Goal: Task Accomplishment & Management: Manage account settings

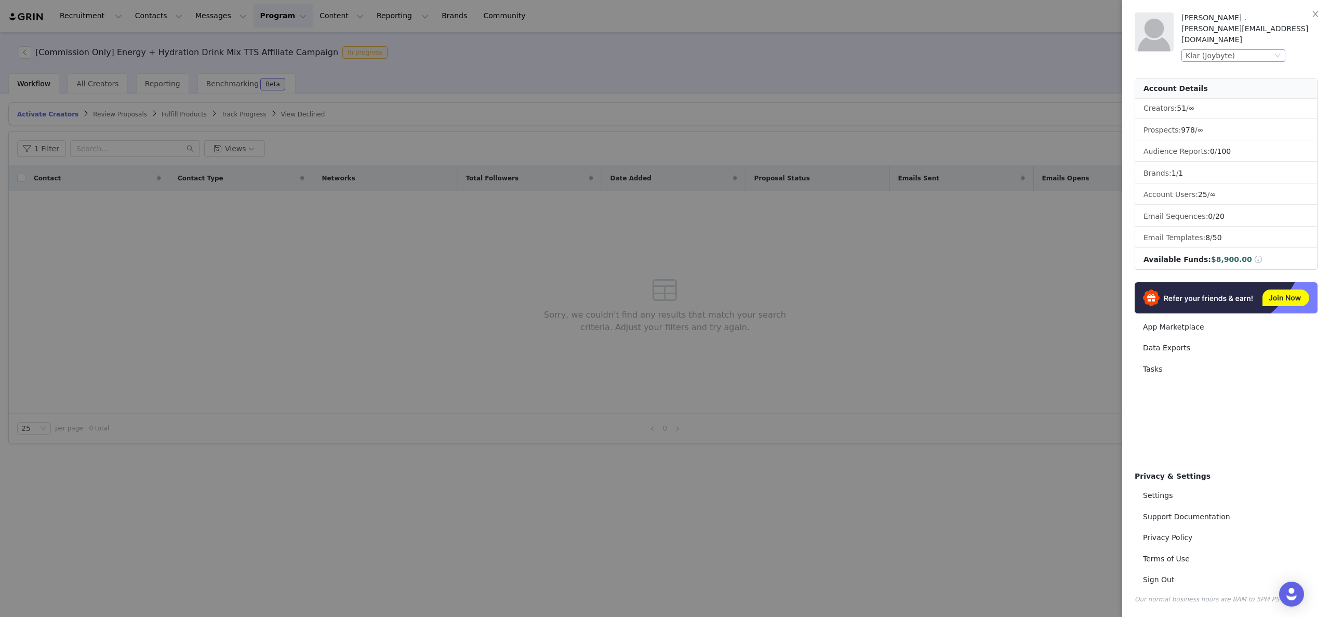
click at [1269, 50] on div "Klar (Joybyte)" at bounding box center [1229, 55] width 87 height 11
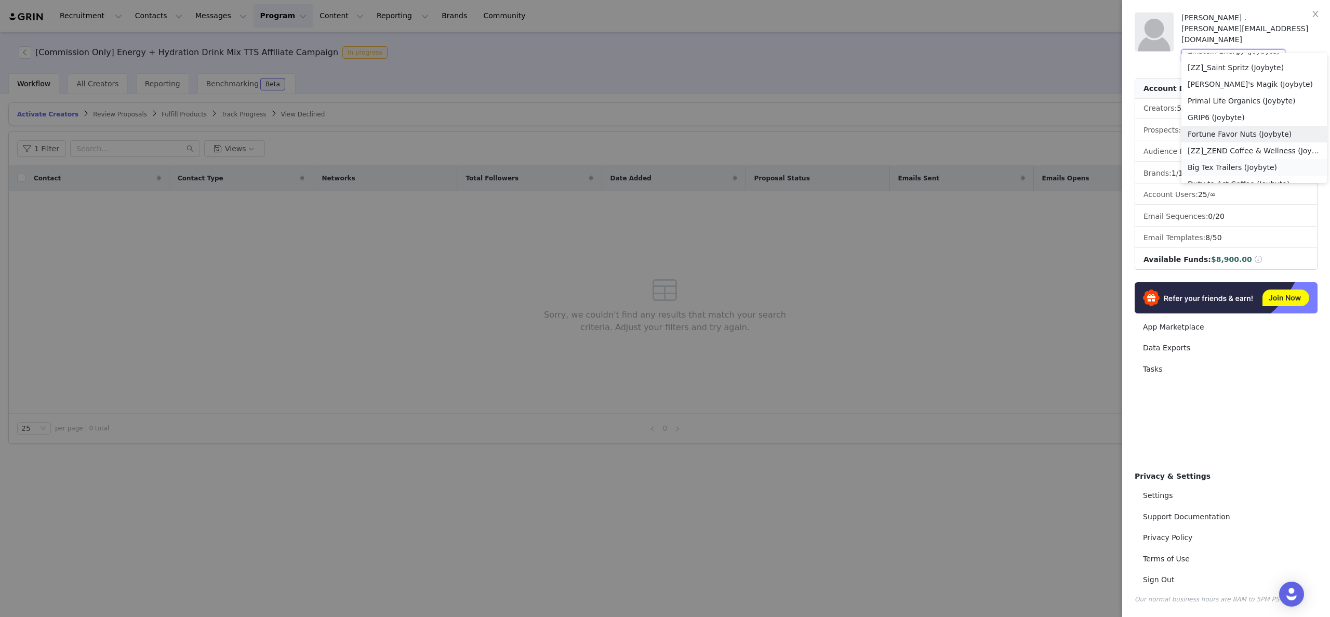
scroll to position [805, 0]
click at [1245, 152] on li "Growplex (Joybyte)" at bounding box center [1253, 156] width 145 height 17
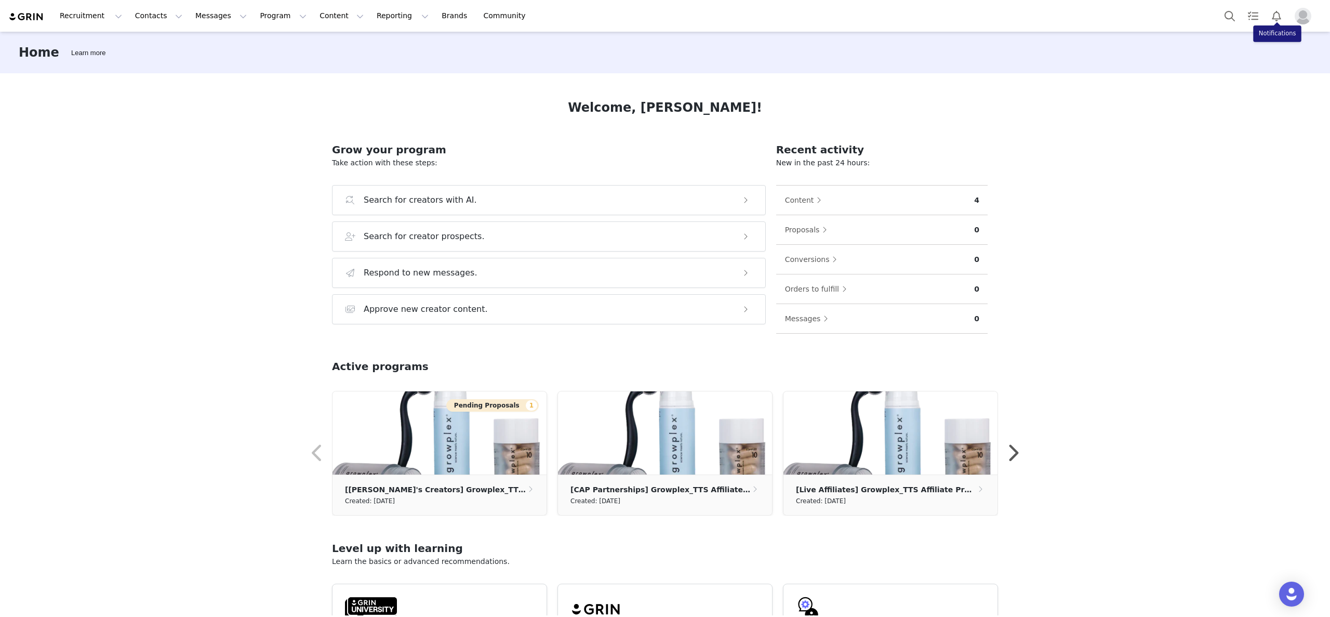
click at [1297, 13] on img "Profile" at bounding box center [1303, 16] width 17 height 17
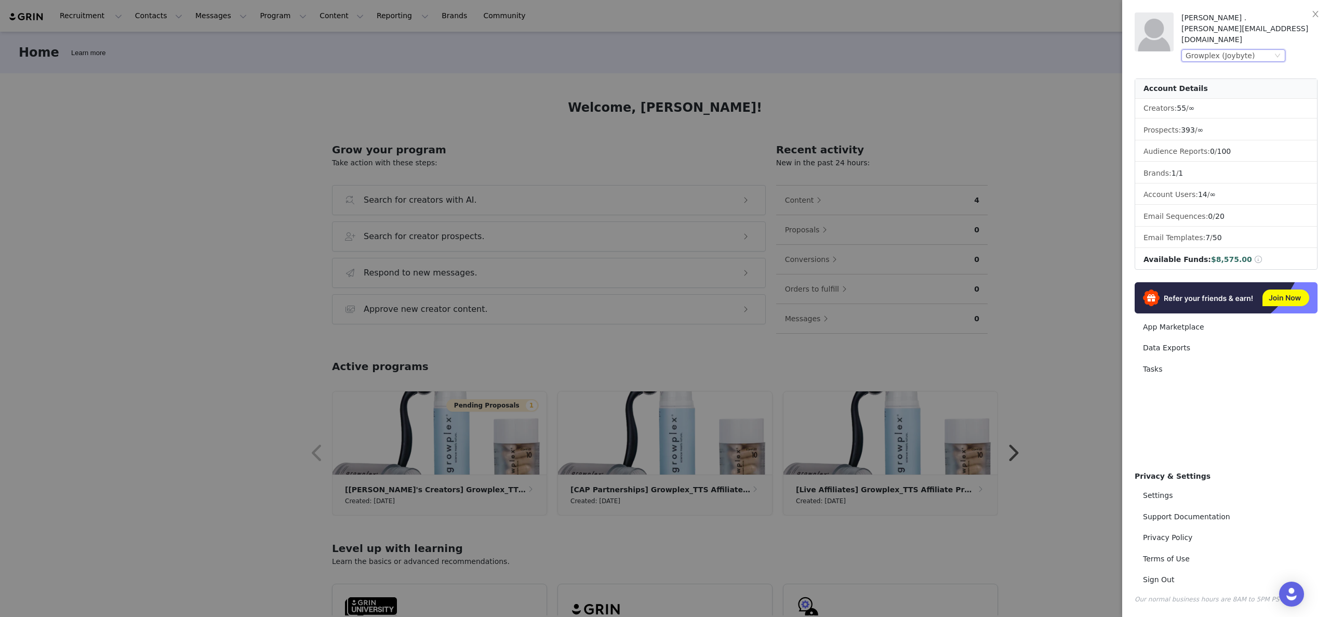
click at [1241, 50] on div "Growplex (Joybyte)" at bounding box center [1220, 55] width 69 height 11
click at [1237, 151] on li "Cypher Energy (Joybyte)" at bounding box center [1253, 150] width 145 height 17
